Goal: Information Seeking & Learning: Learn about a topic

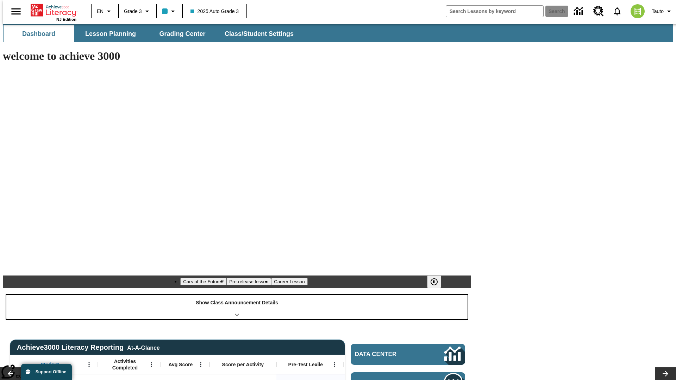
click at [237, 295] on div "Show Class Announcement Details" at bounding box center [236, 307] width 461 height 24
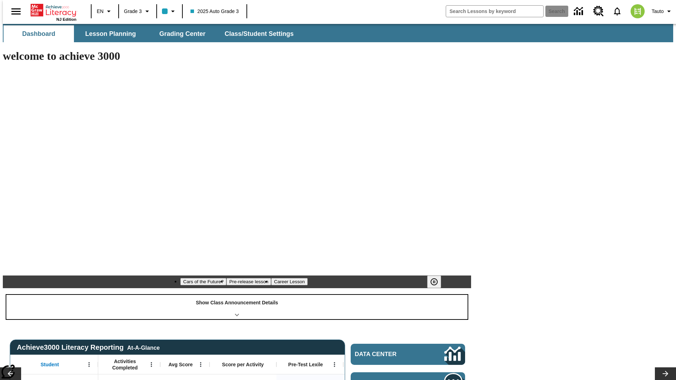
click at [237, 295] on div "Show Class Announcement Details" at bounding box center [236, 307] width 461 height 24
